Goal: Information Seeking & Learning: Learn about a topic

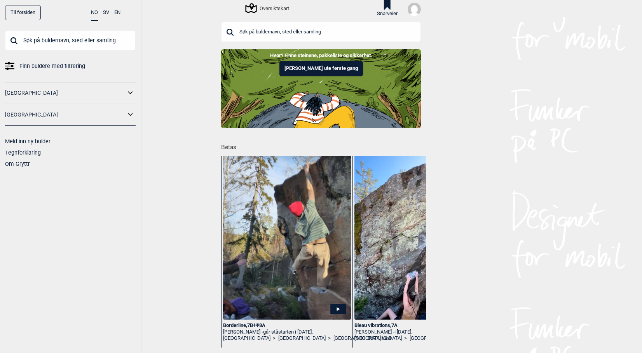
click at [294, 247] on img at bounding box center [287, 249] width 128 height 212
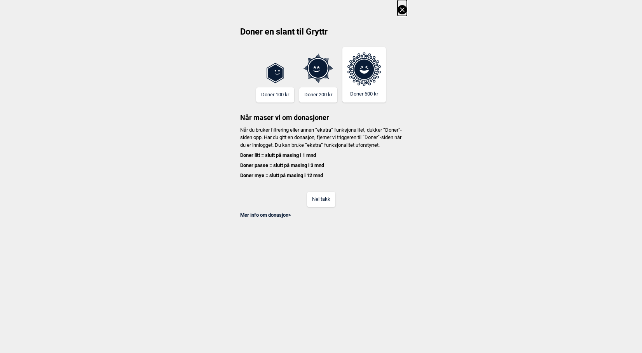
click at [318, 200] on button "Nei takk" at bounding box center [321, 199] width 28 height 15
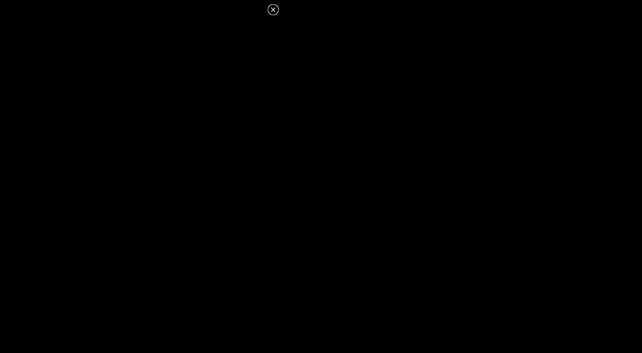
click at [273, 8] on icon at bounding box center [272, 9] width 9 height 9
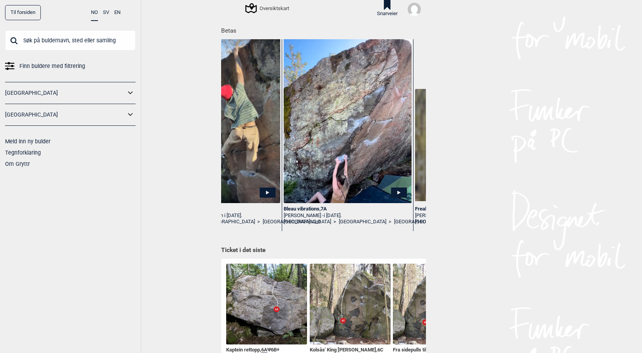
scroll to position [0, 78]
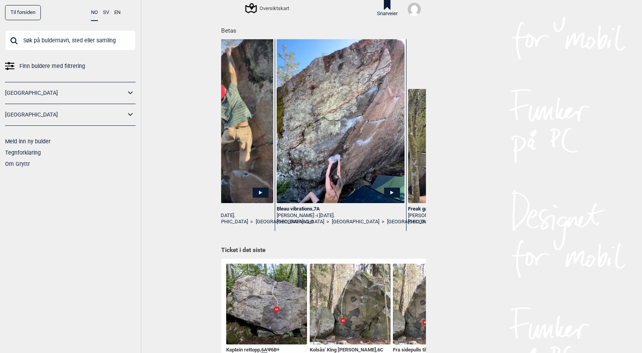
click at [373, 138] on img at bounding box center [341, 126] width 128 height 201
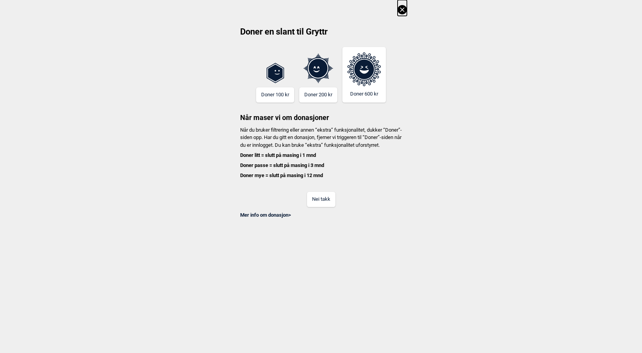
click at [313, 205] on button "Nei takk" at bounding box center [321, 199] width 28 height 15
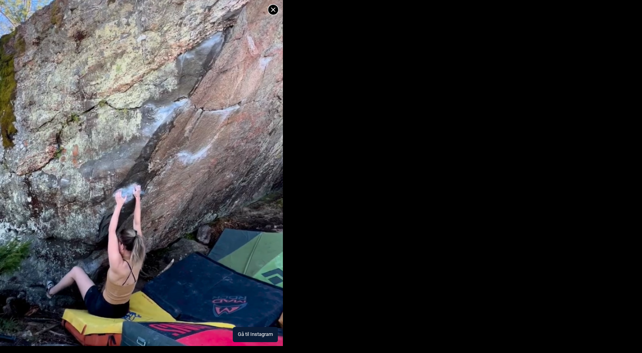
click at [274, 10] on icon at bounding box center [273, 9] width 4 height 4
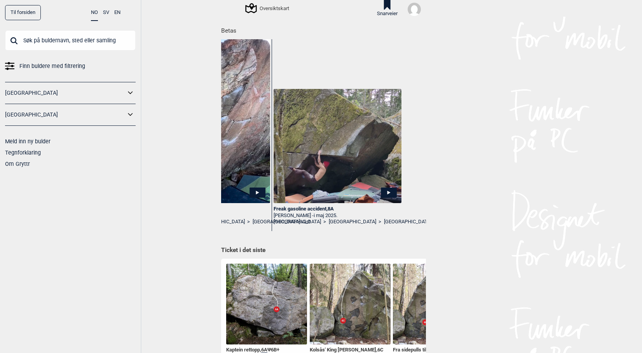
scroll to position [0, 228]
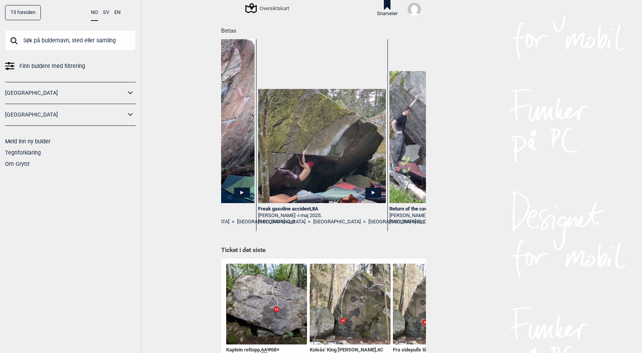
click at [354, 168] on img at bounding box center [322, 146] width 128 height 115
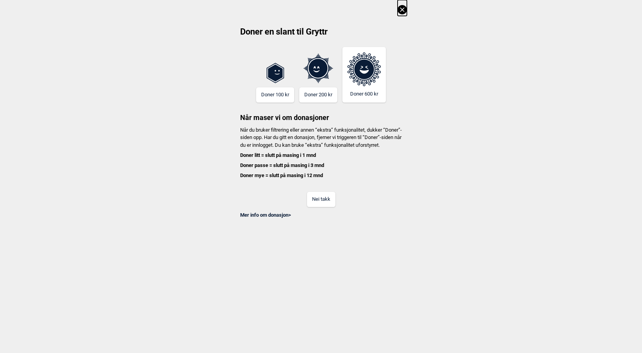
click at [320, 207] on button "Nei takk" at bounding box center [321, 199] width 28 height 15
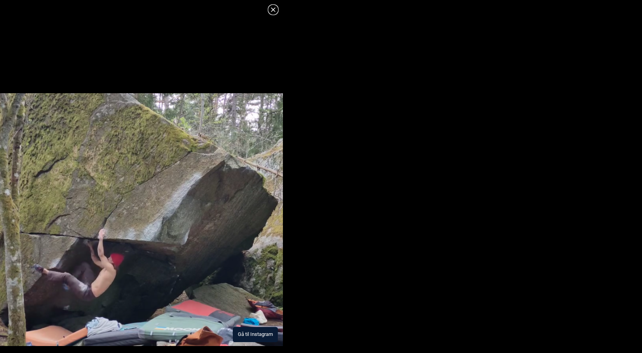
click at [266, 10] on header at bounding box center [141, 7] width 283 height 14
click at [273, 10] on icon at bounding box center [272, 9] width 9 height 9
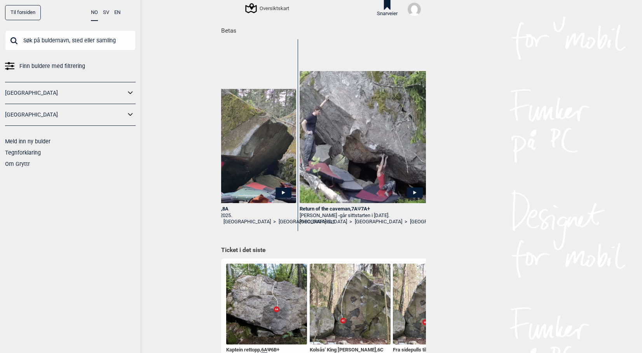
scroll to position [0, 376]
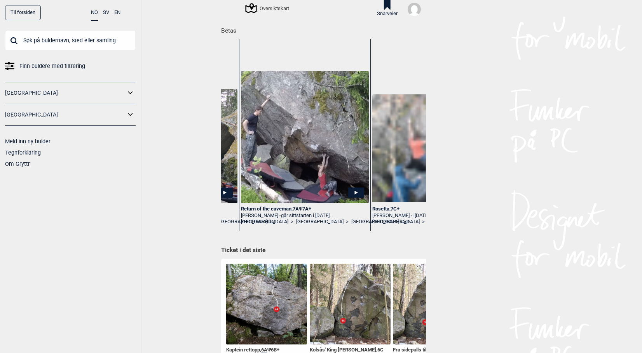
click at [313, 150] on img at bounding box center [305, 137] width 128 height 132
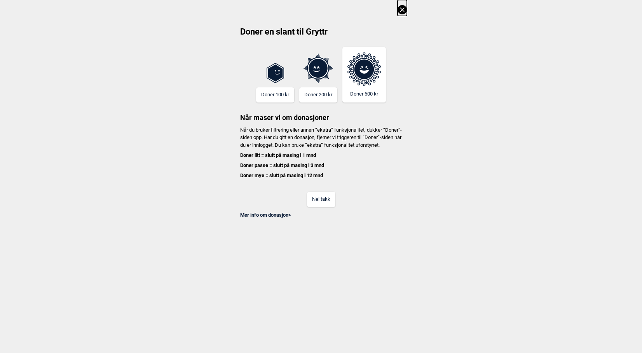
click at [318, 207] on button "Nei takk" at bounding box center [321, 199] width 28 height 15
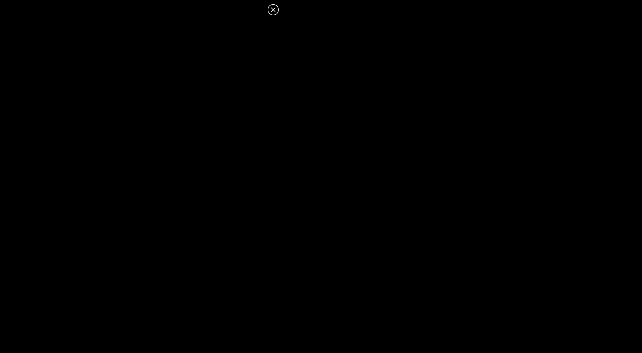
click at [272, 10] on icon at bounding box center [273, 9] width 4 height 4
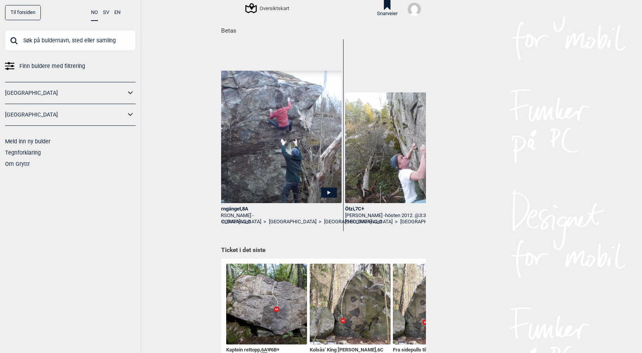
scroll to position [0, 944]
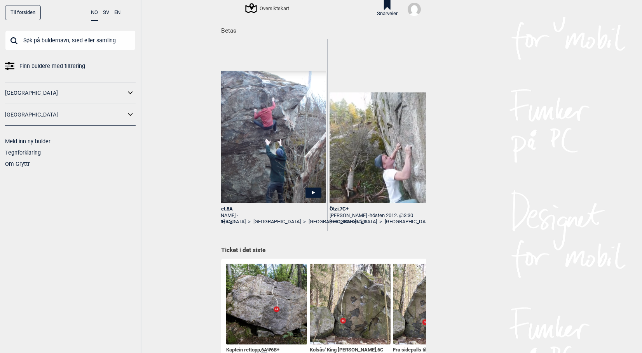
click at [350, 179] on img at bounding box center [393, 147] width 128 height 111
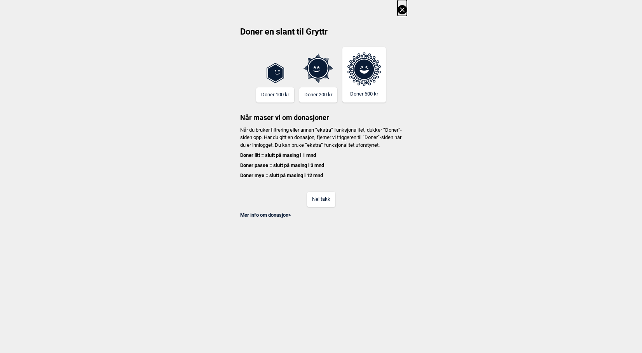
click at [326, 204] on button "Nei takk" at bounding box center [321, 199] width 28 height 15
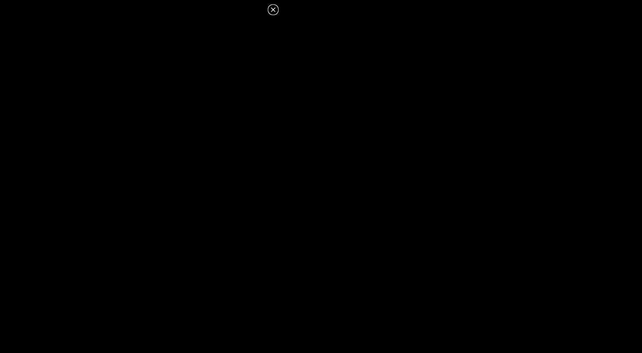
click at [271, 12] on icon at bounding box center [272, 9] width 9 height 9
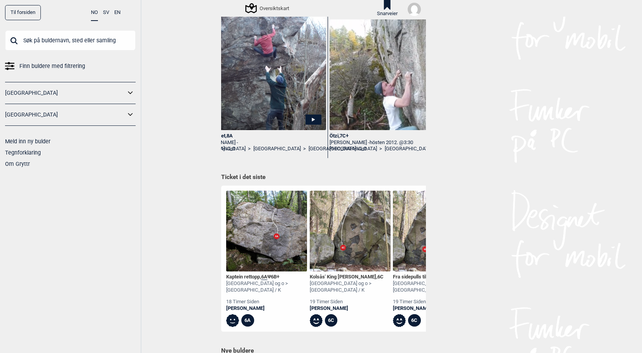
scroll to position [155, 0]
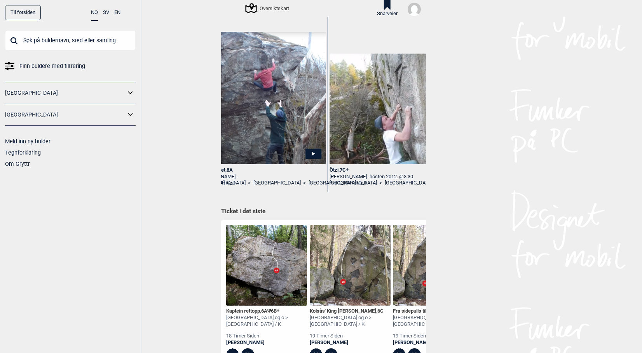
click at [64, 66] on span "Finn buldere med filtrering" at bounding box center [52, 66] width 66 height 11
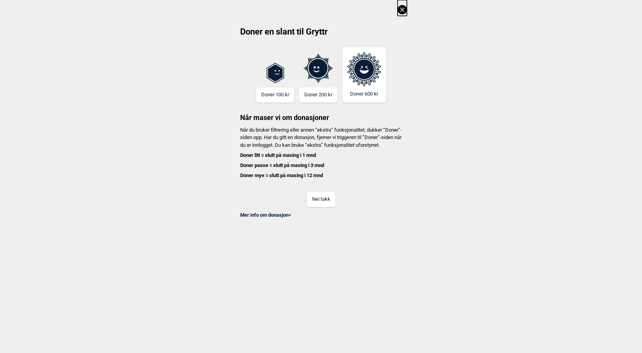
click at [310, 201] on button "Nei takk" at bounding box center [321, 199] width 28 height 15
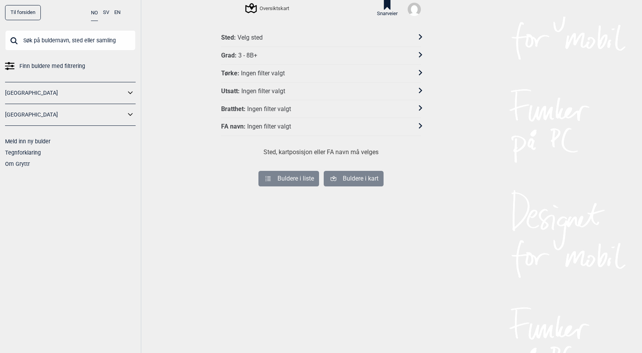
click at [265, 35] on div "Sted : Velg sted" at bounding box center [316, 38] width 190 height 8
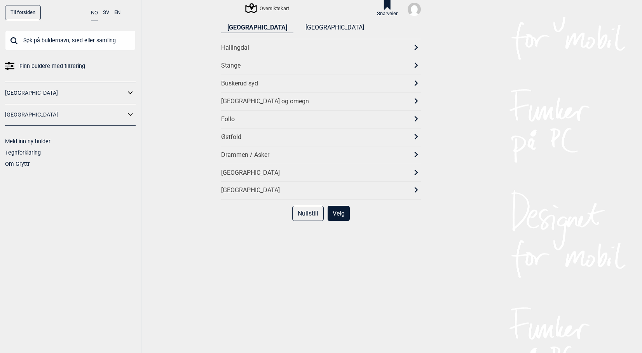
click at [235, 110] on div "Follo" at bounding box center [321, 119] width 200 height 18
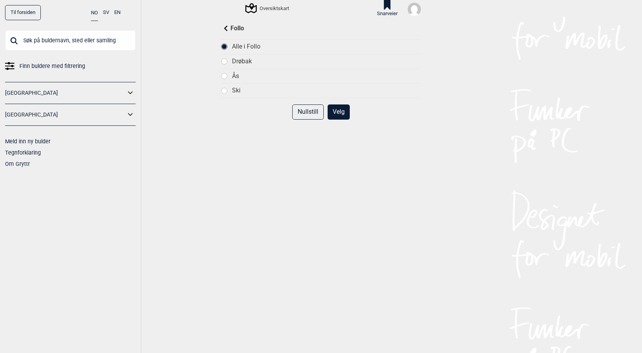
click at [237, 24] on div "Follo" at bounding box center [321, 28] width 200 height 9
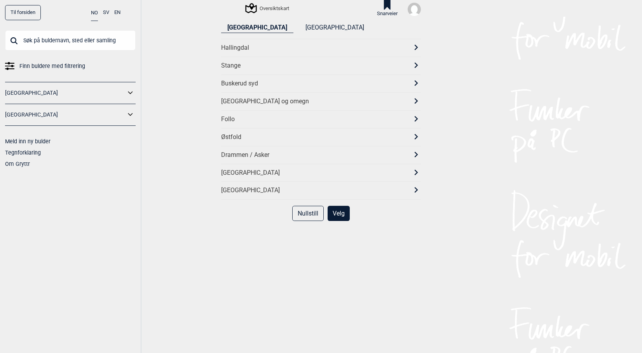
click at [242, 100] on div "[GEOGRAPHIC_DATA] og omegn" at bounding box center [314, 102] width 186 height 8
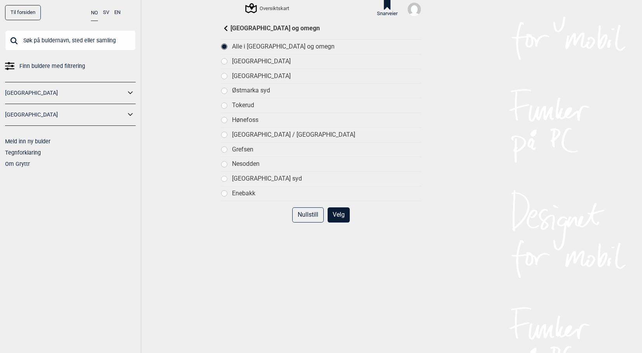
click at [247, 101] on div "Tokerud" at bounding box center [326, 105] width 189 height 8
click at [332, 214] on button "Velg" at bounding box center [338, 214] width 22 height 15
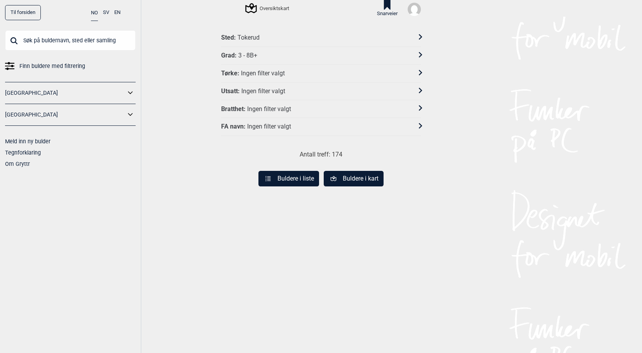
click at [249, 54] on div "3 - 8B+" at bounding box center [247, 56] width 19 height 8
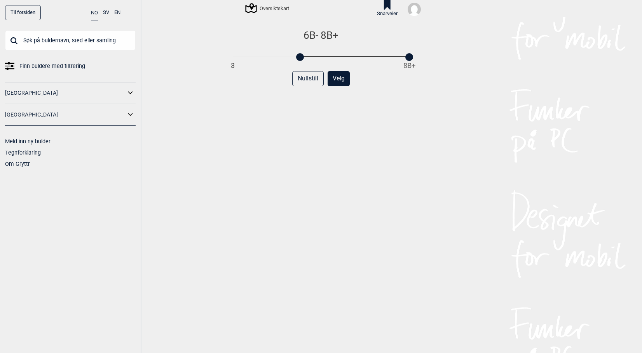
drag, startPoint x: 232, startPoint y: 59, endPoint x: 298, endPoint y: 60, distance: 66.1
click at [298, 60] on div at bounding box center [300, 57] width 8 height 8
click at [335, 77] on button "Velg" at bounding box center [338, 78] width 22 height 15
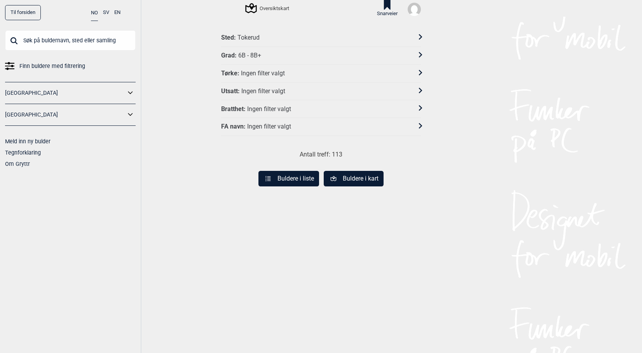
click at [292, 176] on button "Buldere i liste" at bounding box center [288, 179] width 61 height 16
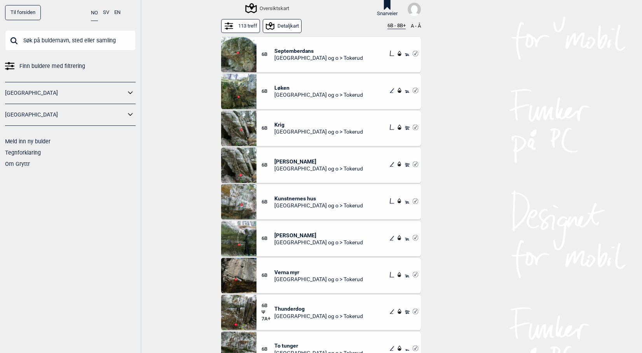
click at [392, 24] on button "6B - 8B+" at bounding box center [396, 26] width 18 height 6
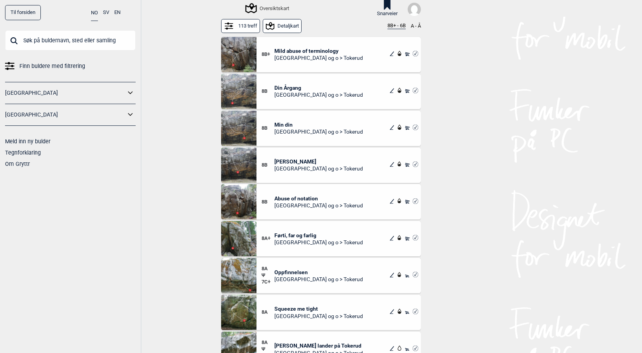
click at [392, 24] on button "8B+ - 6B" at bounding box center [396, 26] width 18 height 6
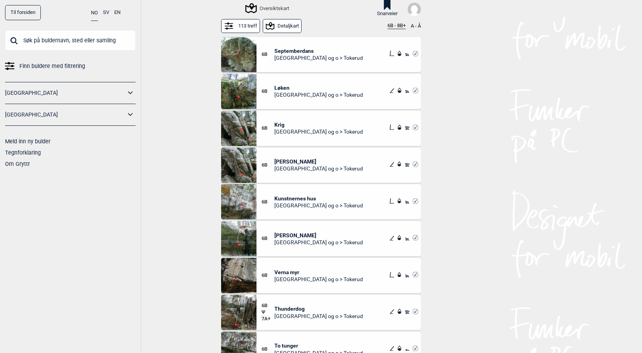
click at [392, 24] on button "6B - 8B+" at bounding box center [396, 26] width 18 height 6
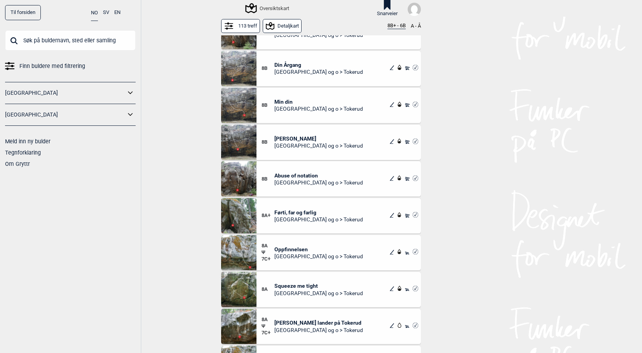
scroll to position [39, 0]
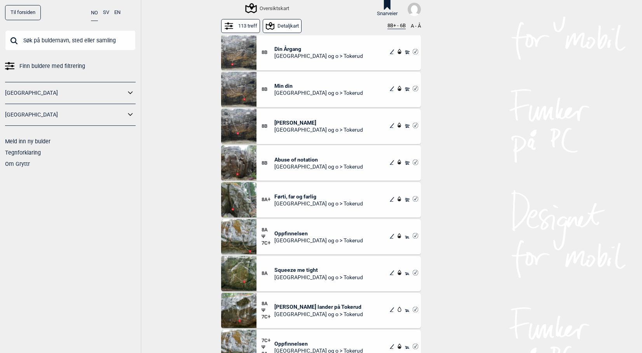
click at [303, 272] on span "Squeeze me tight" at bounding box center [318, 269] width 89 height 7
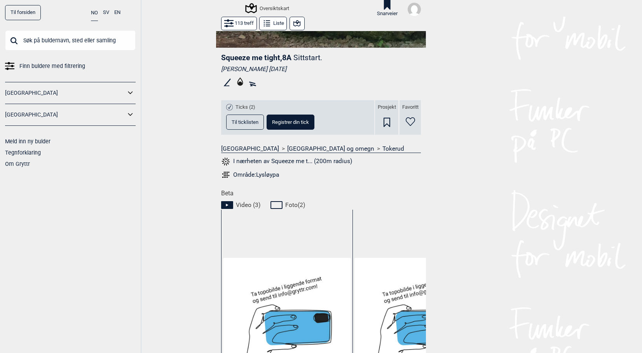
scroll to position [272, 0]
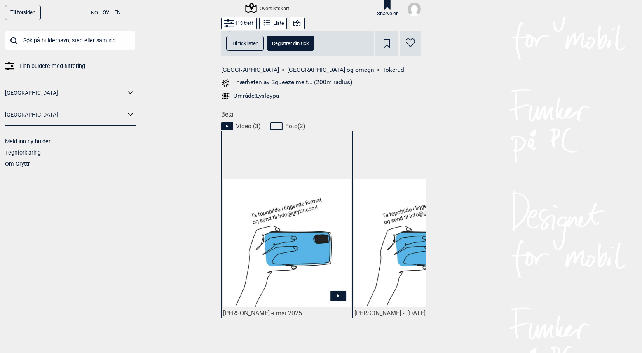
click at [306, 263] on img at bounding box center [287, 243] width 128 height 128
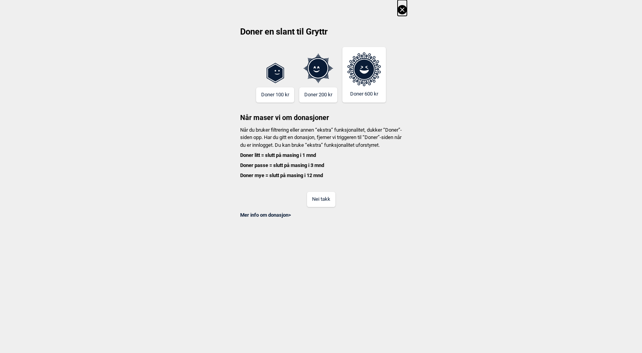
click at [320, 206] on button "Nei takk" at bounding box center [321, 199] width 28 height 15
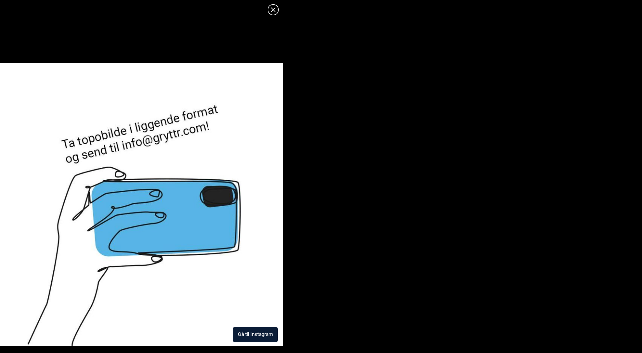
click at [258, 334] on button "Gå til Instagram" at bounding box center [255, 334] width 45 height 15
